Goal: Transaction & Acquisition: Download file/media

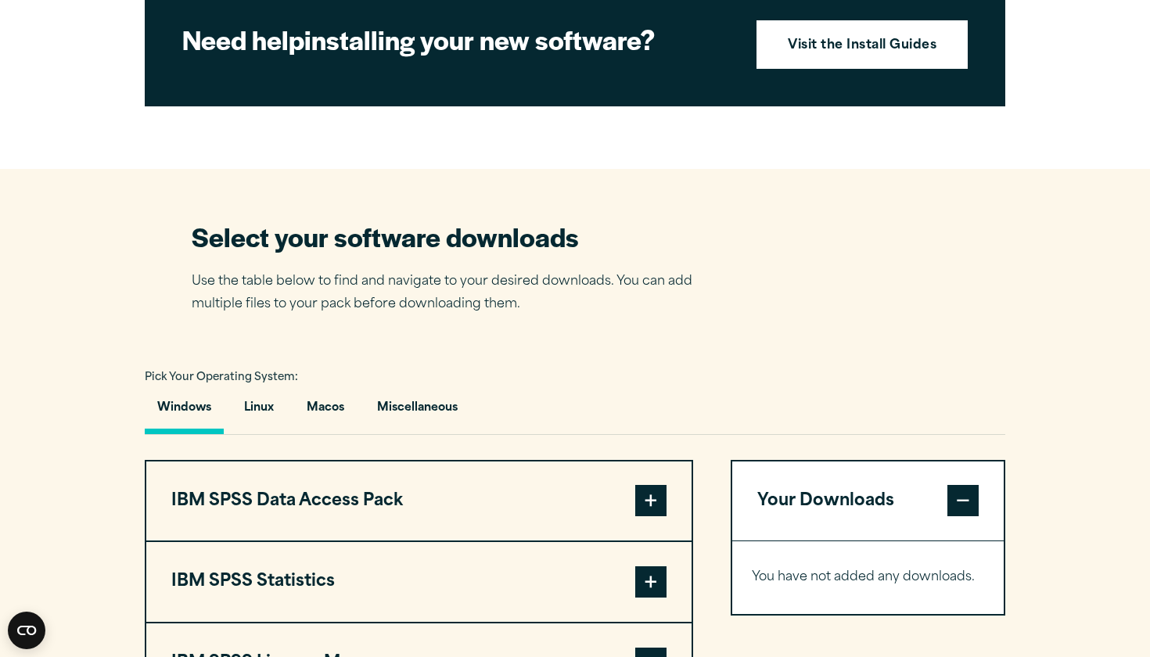
scroll to position [528, 0]
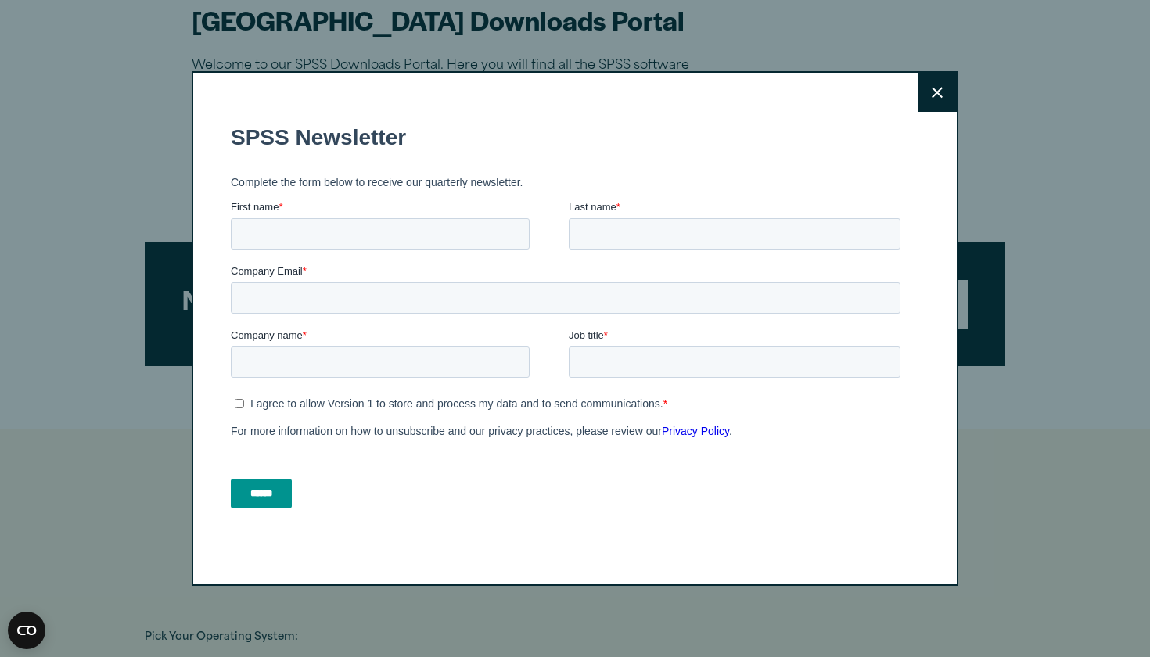
click at [931, 95] on button "Close" at bounding box center [937, 92] width 39 height 39
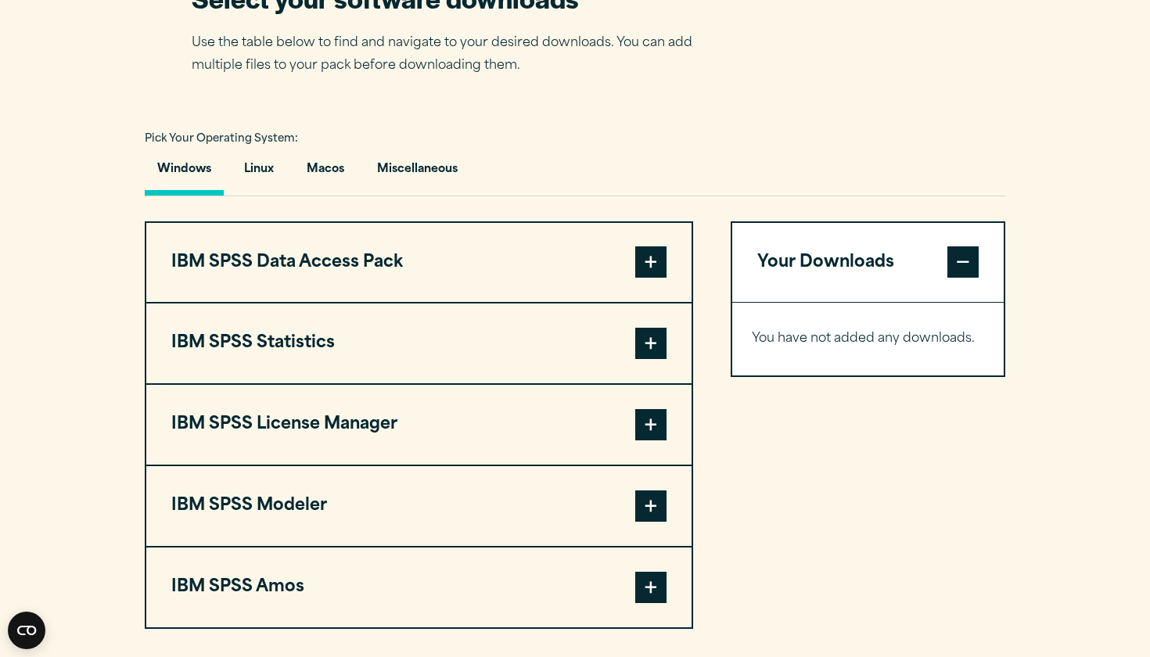
scroll to position [1035, 0]
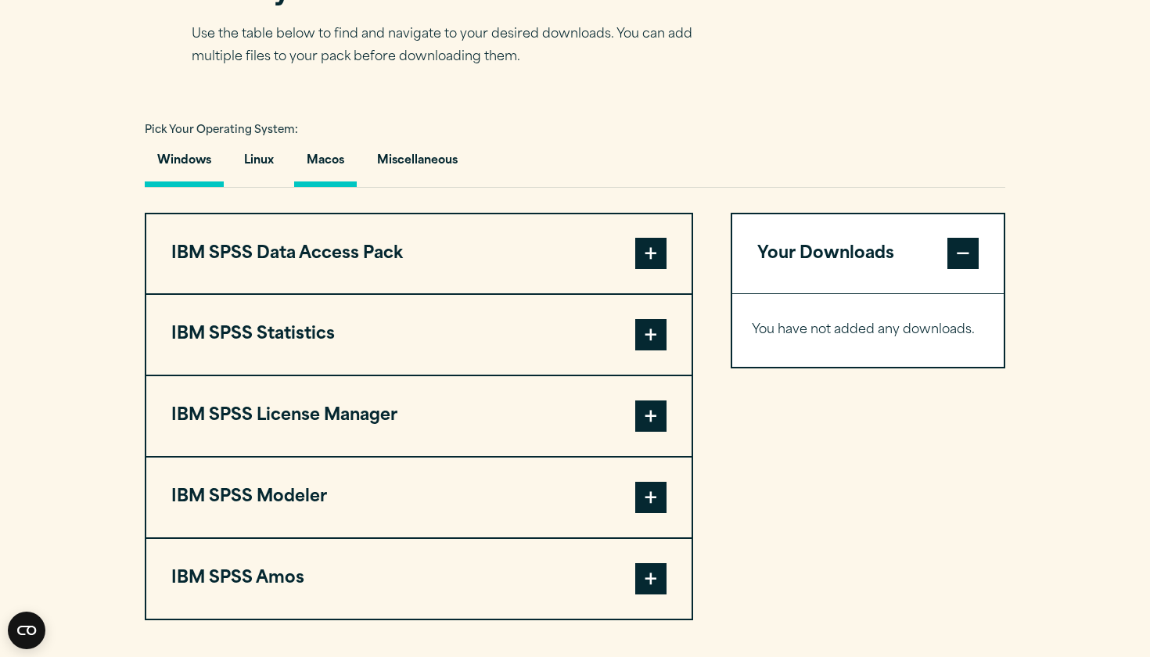
click at [342, 187] on button "Macos" at bounding box center [325, 164] width 63 height 45
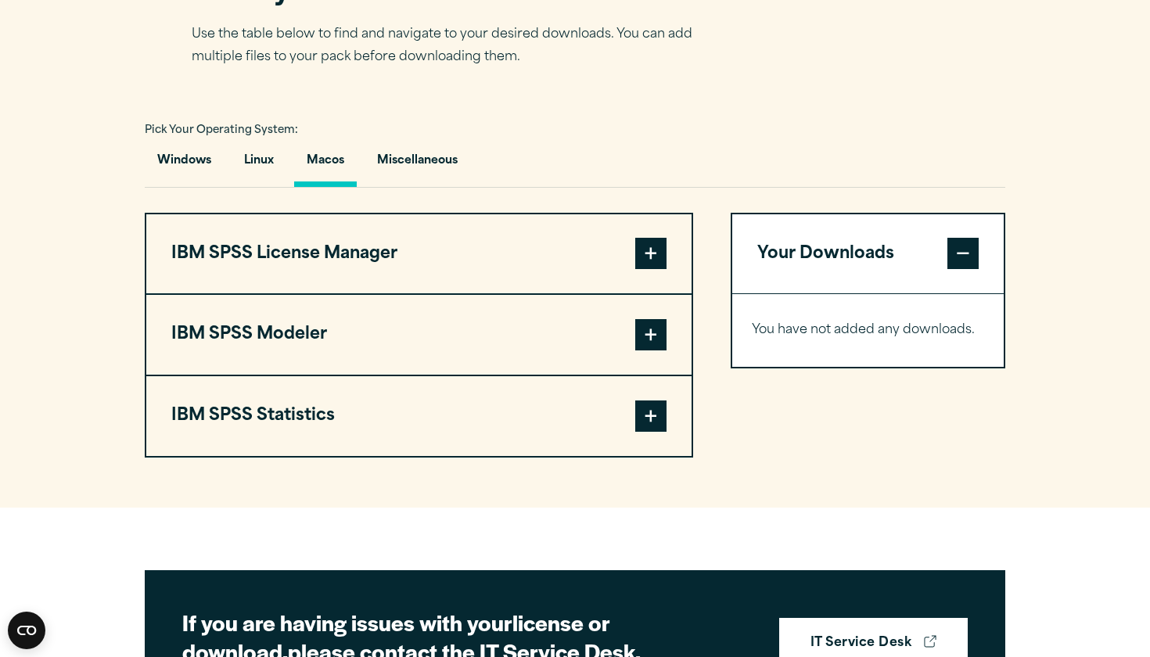
click at [649, 269] on span at bounding box center [650, 253] width 31 height 31
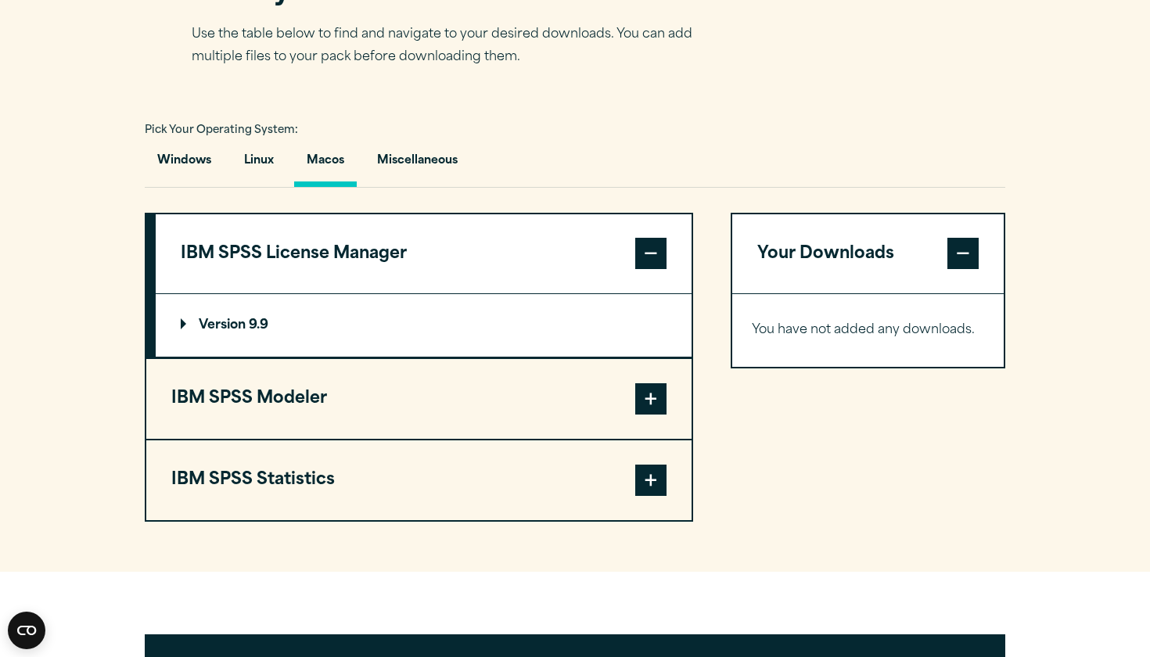
click at [649, 269] on span at bounding box center [650, 253] width 31 height 31
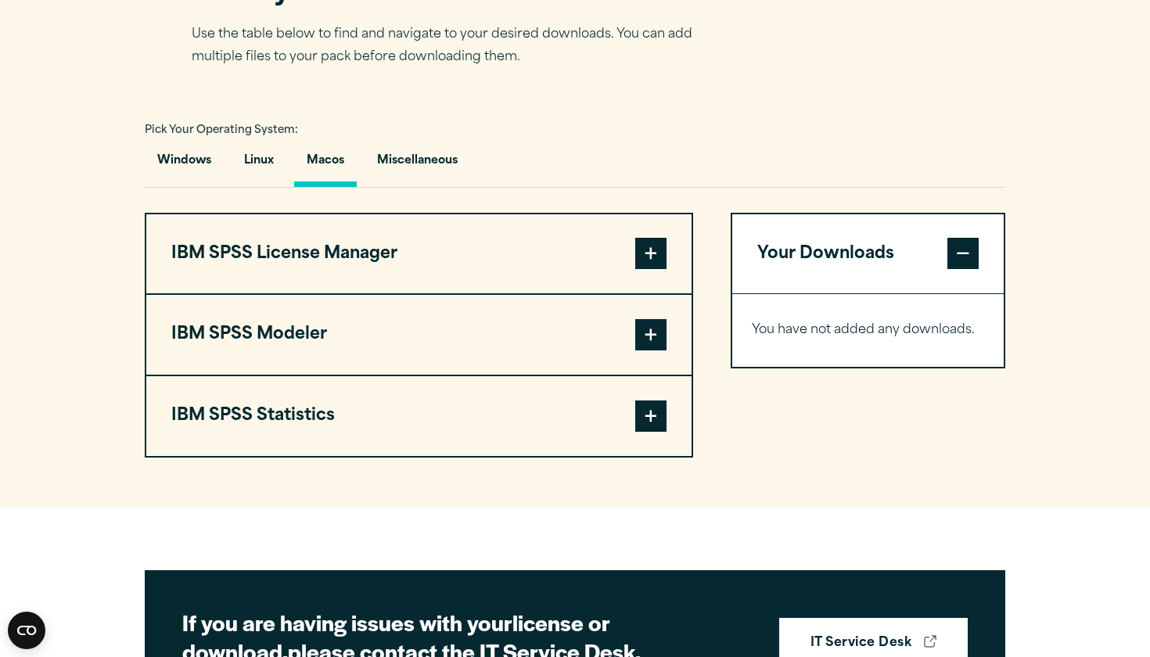
click at [640, 269] on span at bounding box center [650, 253] width 31 height 31
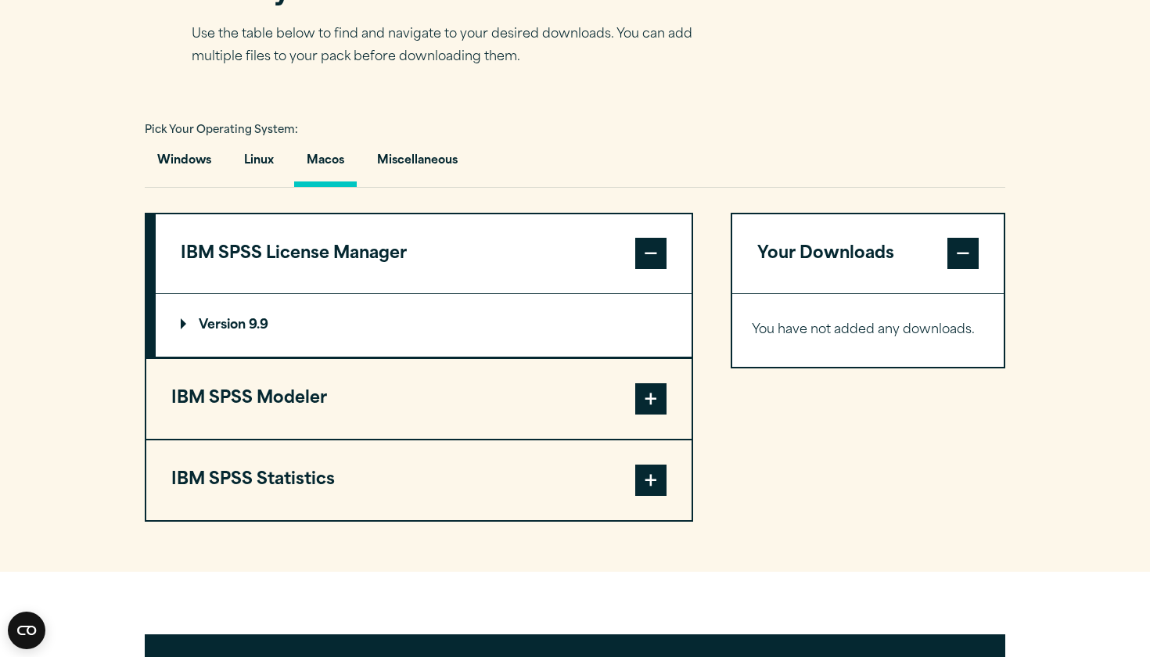
click at [640, 269] on span at bounding box center [650, 253] width 31 height 31
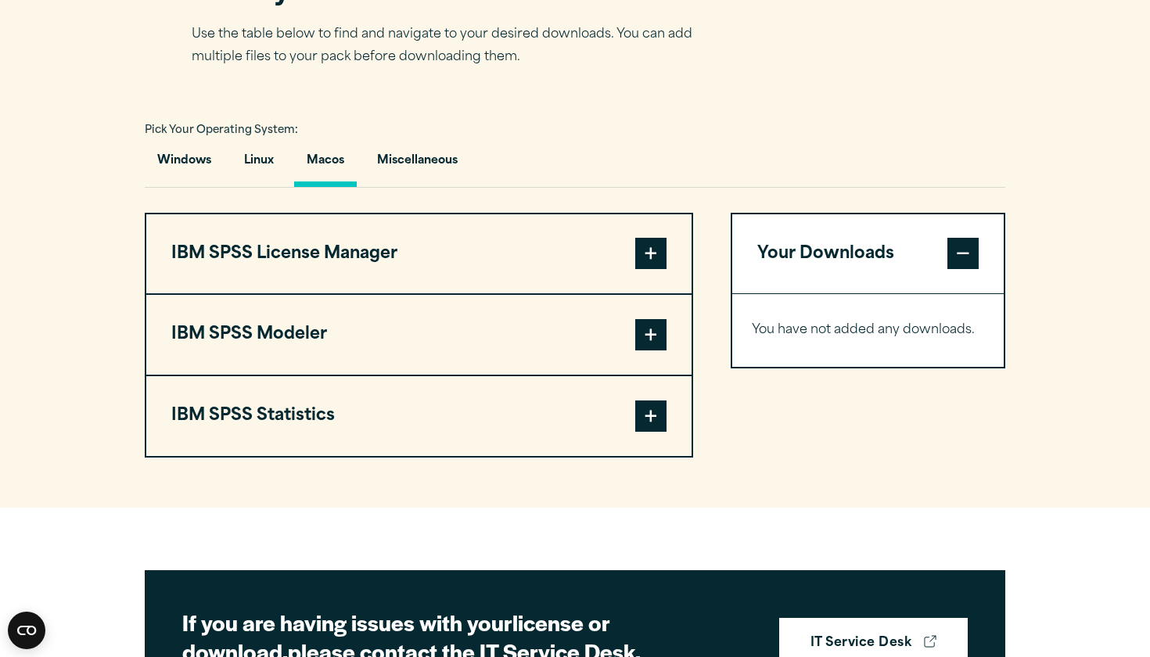
click at [651, 432] on span at bounding box center [650, 416] width 31 height 31
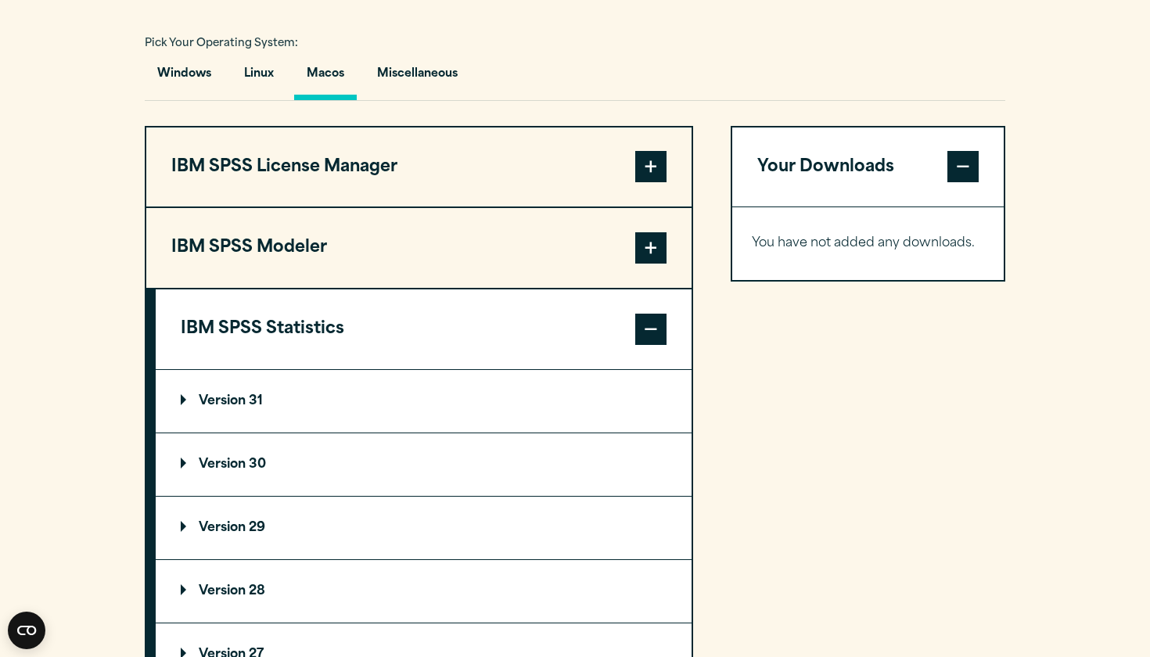
scroll to position [1139, 0]
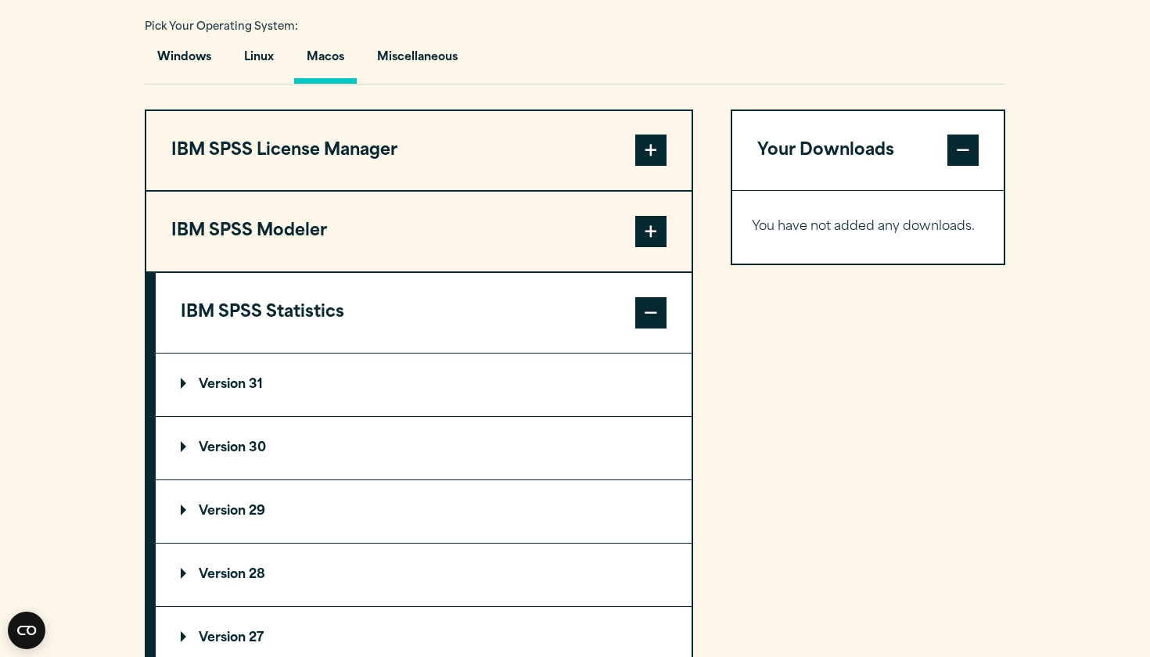
click at [263, 391] on p "Version 31" at bounding box center [222, 385] width 82 height 13
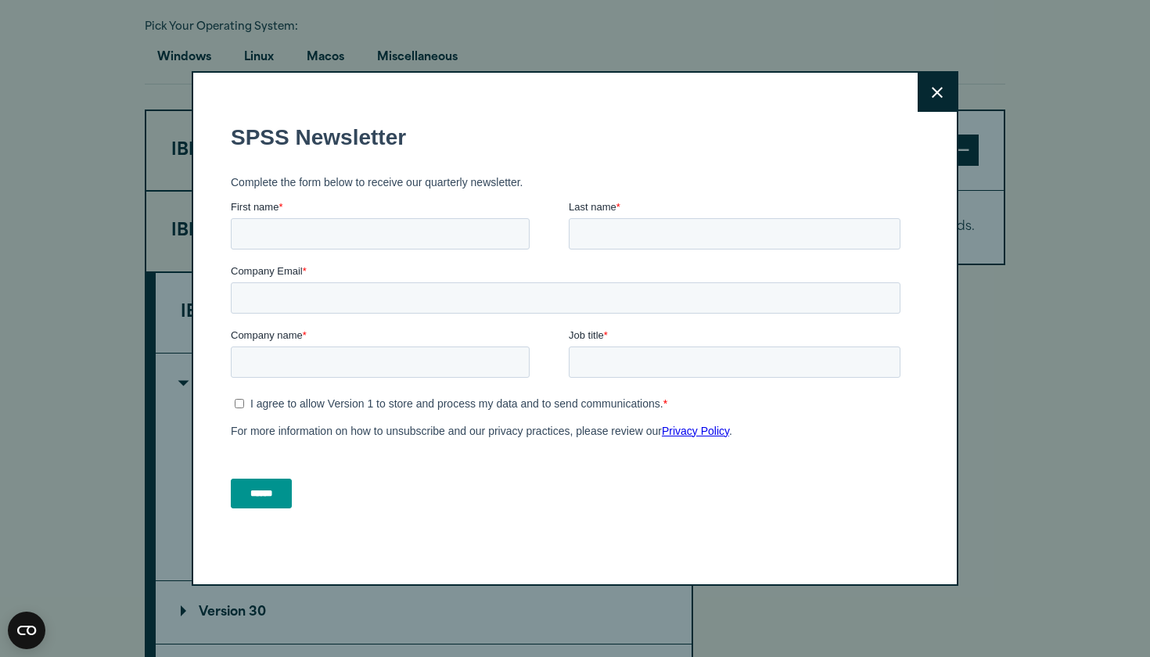
click at [945, 95] on button "Close" at bounding box center [937, 92] width 39 height 39
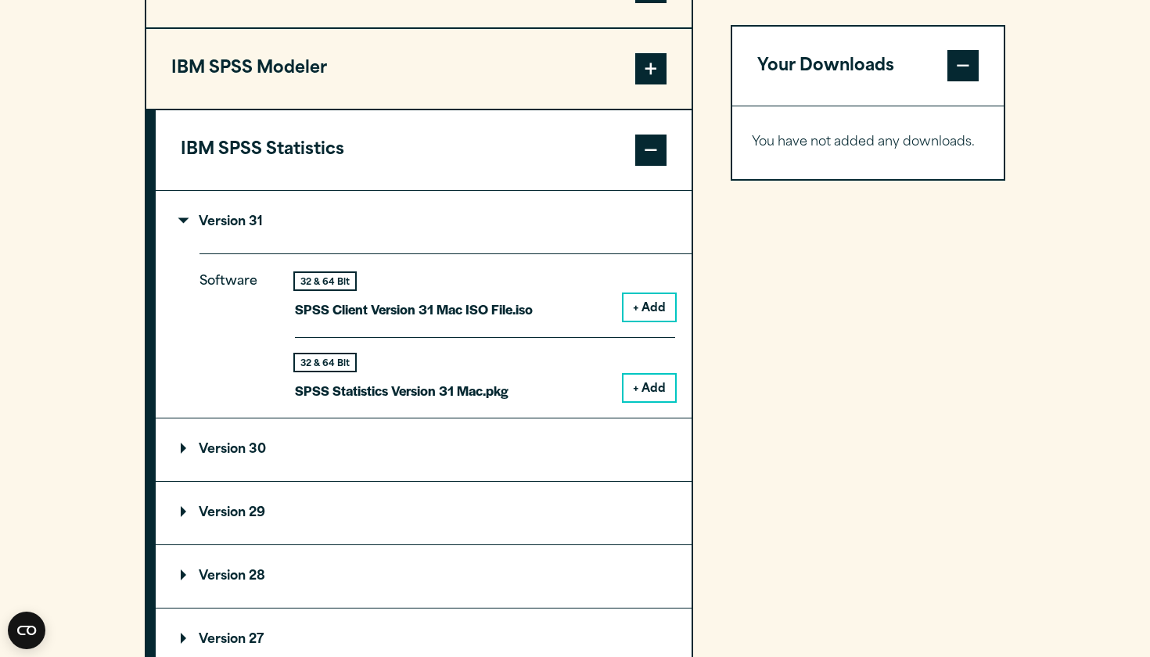
scroll to position [1321, 0]
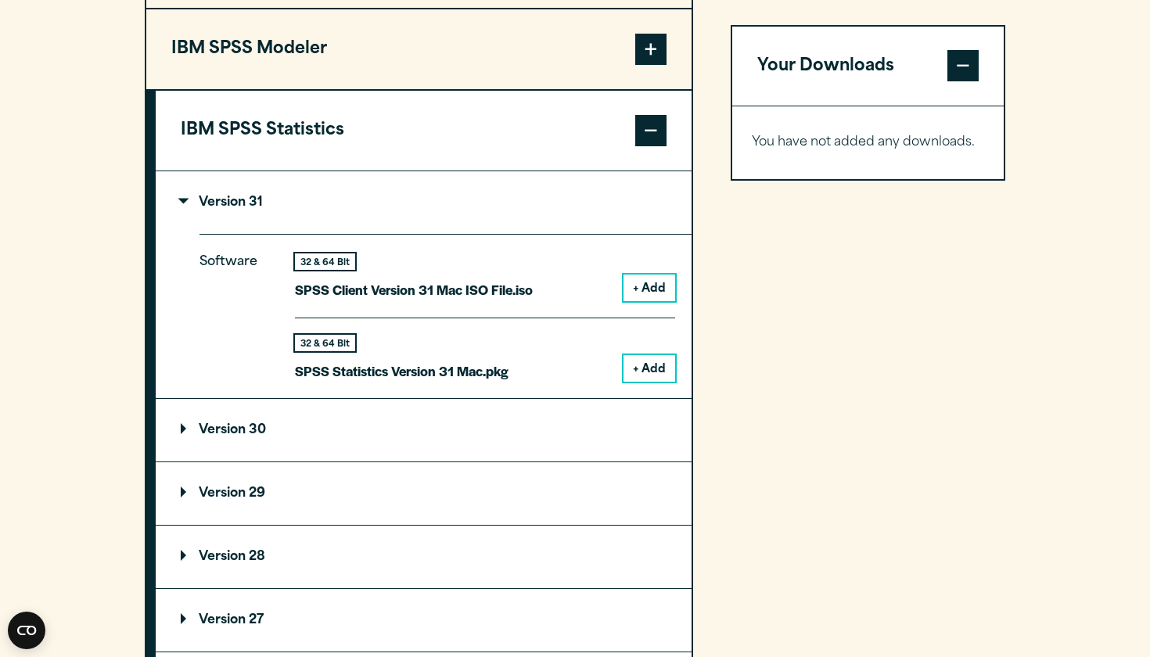
click at [419, 462] on summary "Version 30" at bounding box center [424, 430] width 536 height 63
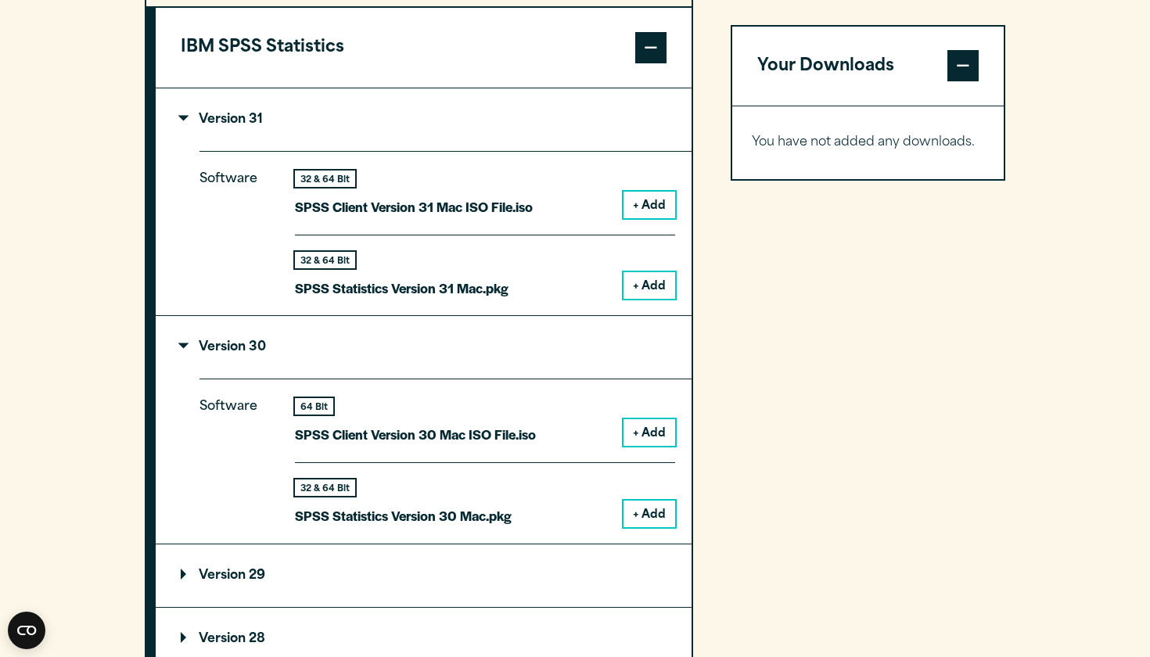
scroll to position [1407, 0]
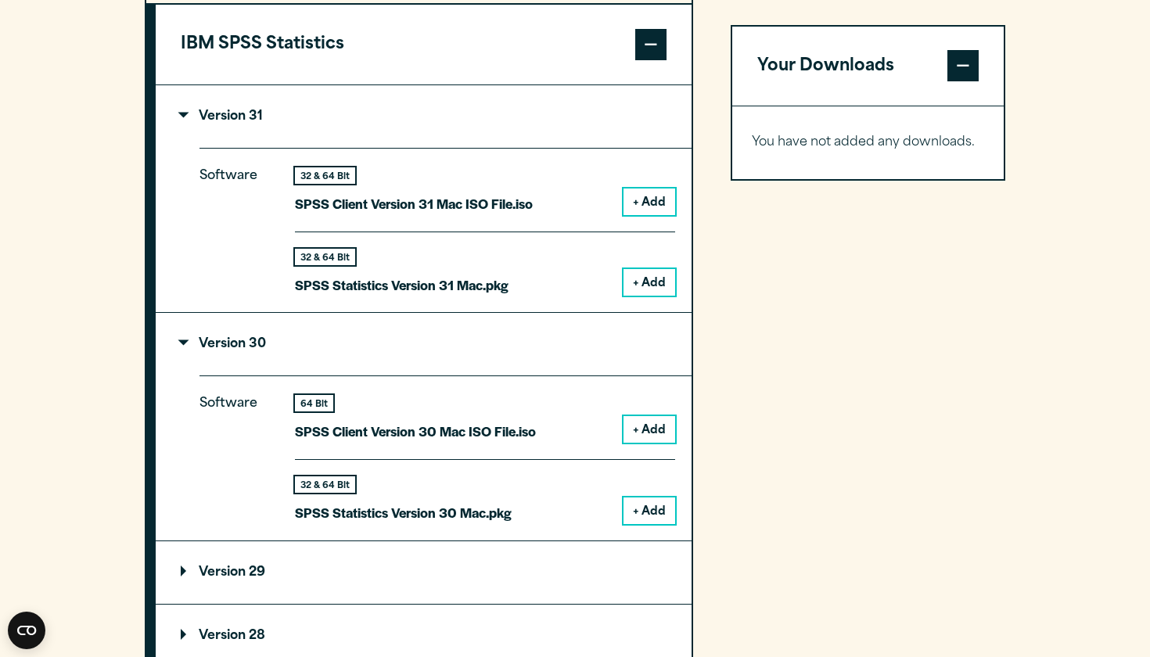
click at [646, 524] on button "+ Add" at bounding box center [650, 511] width 52 height 27
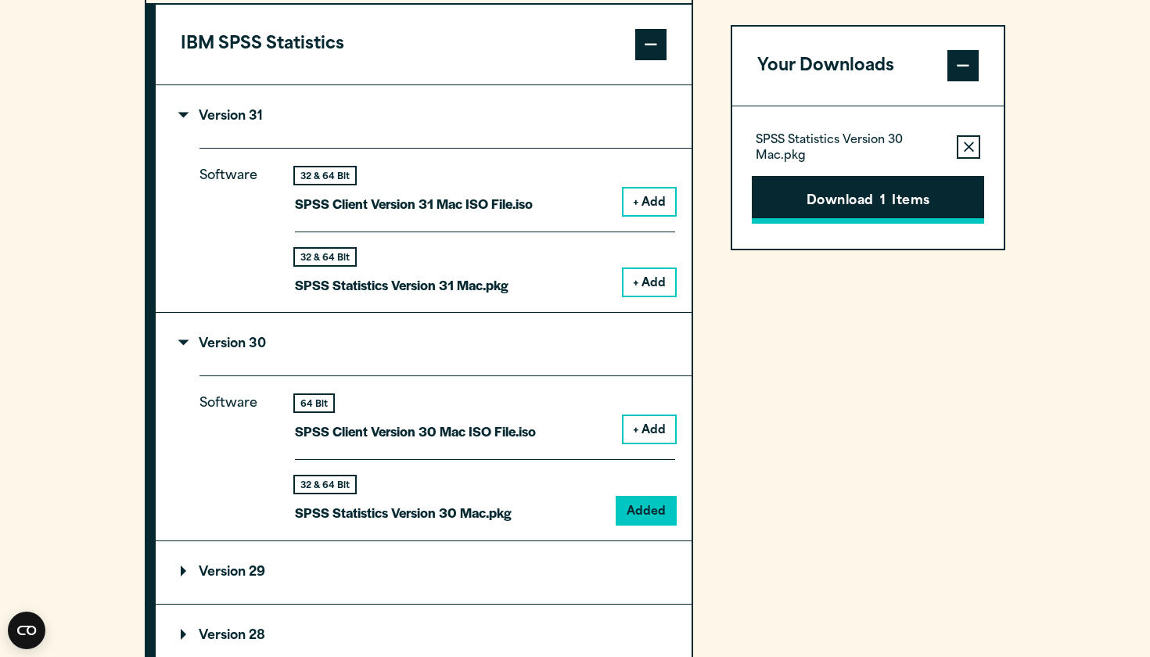
click at [896, 215] on button "Download 1 Items" at bounding box center [868, 200] width 232 height 49
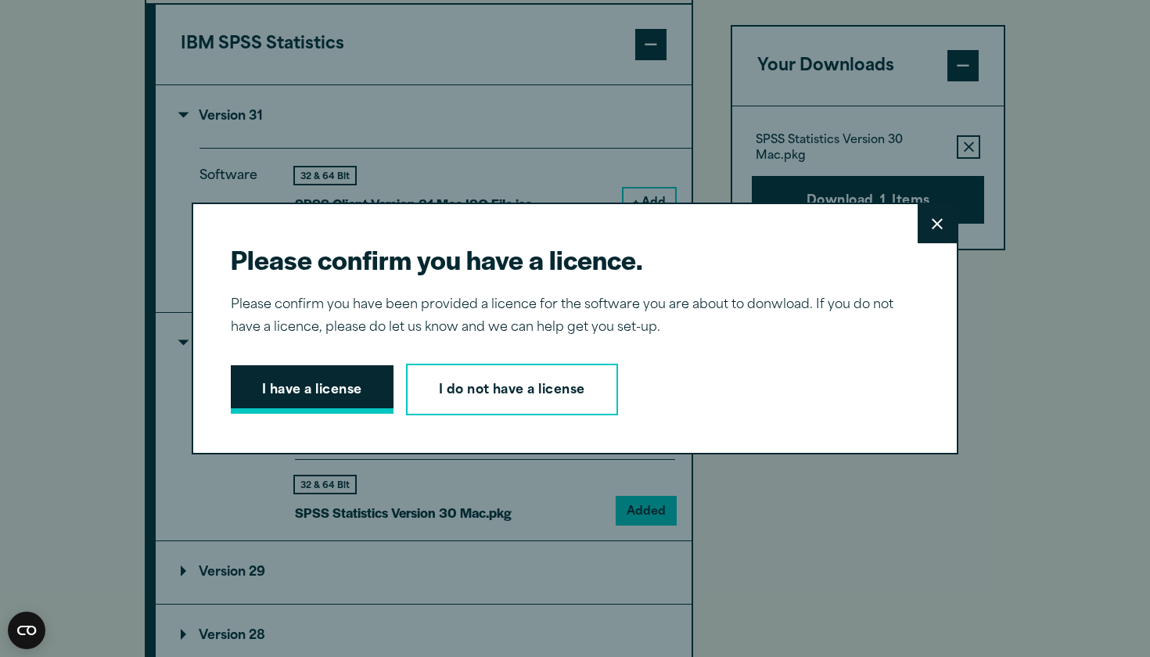
click at [358, 386] on button "I have a license" at bounding box center [312, 389] width 163 height 49
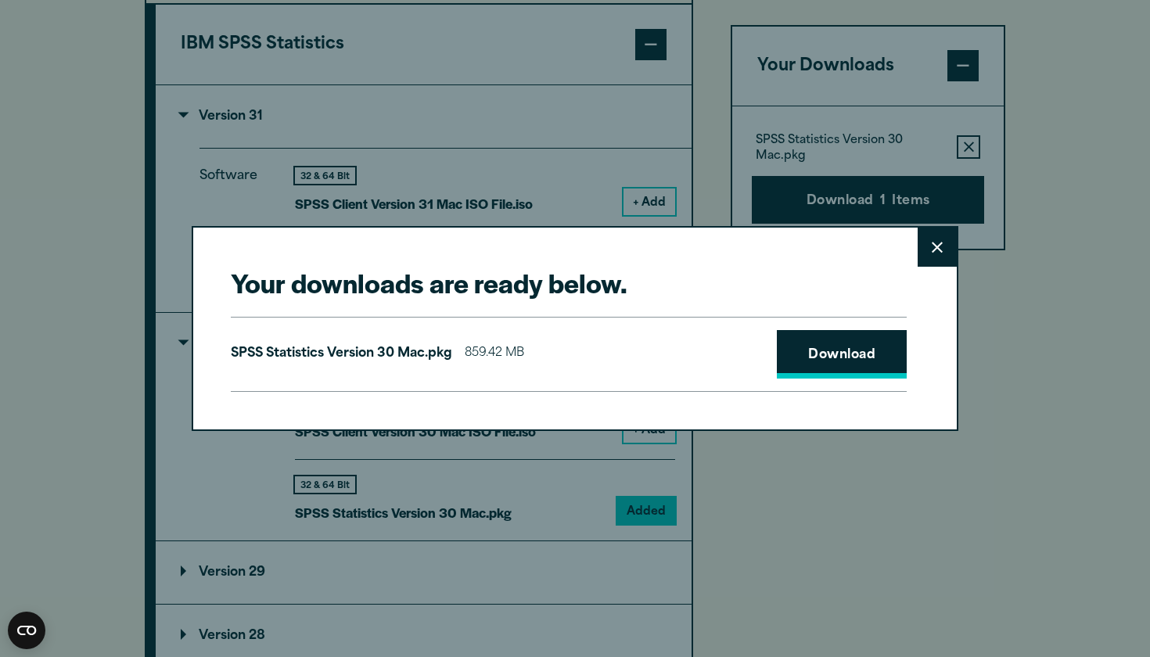
click at [830, 358] on link "Download" at bounding box center [842, 354] width 130 height 49
